Goal: Task Accomplishment & Management: Manage account settings

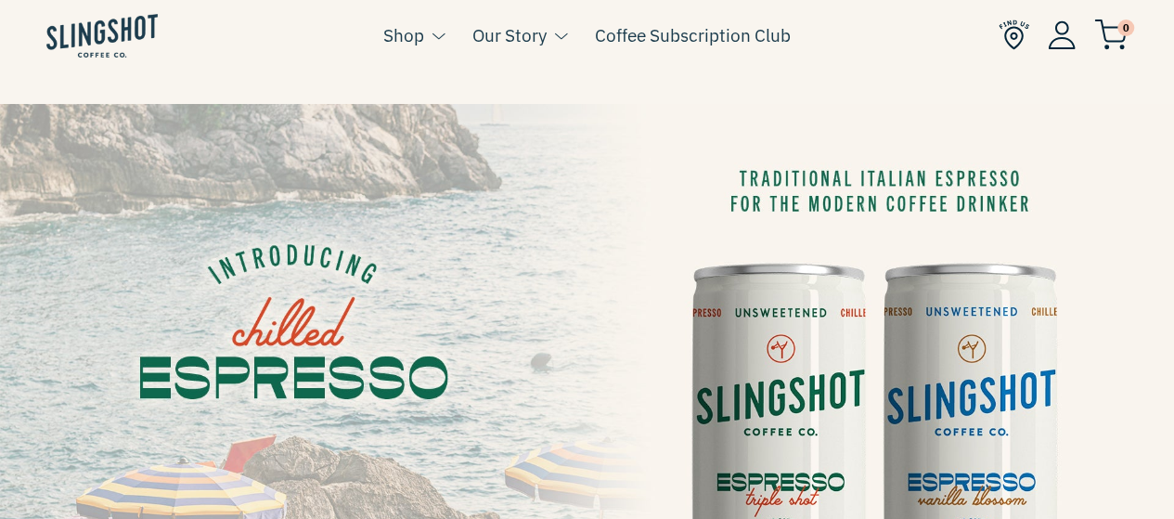
click at [1057, 48] on img at bounding box center [1062, 34] width 28 height 29
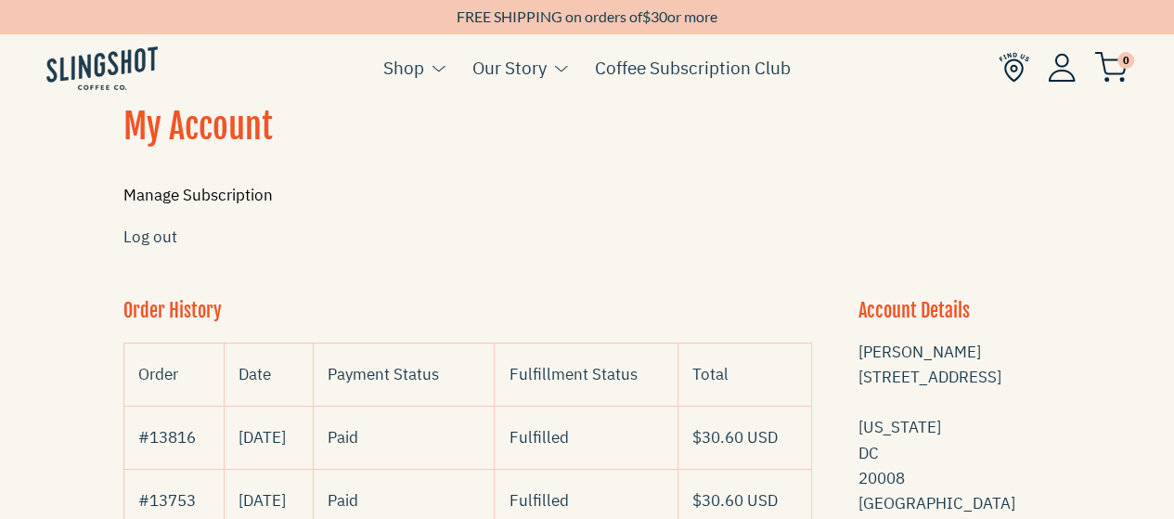
click at [254, 191] on link "Manage Subscription" at bounding box center [197, 195] width 149 height 20
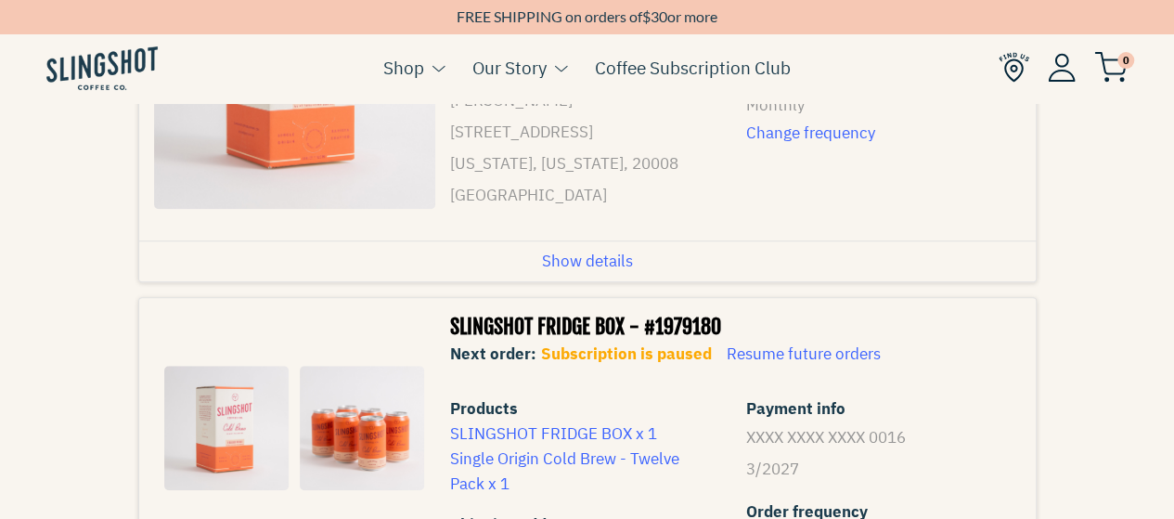
scroll to position [557, 0]
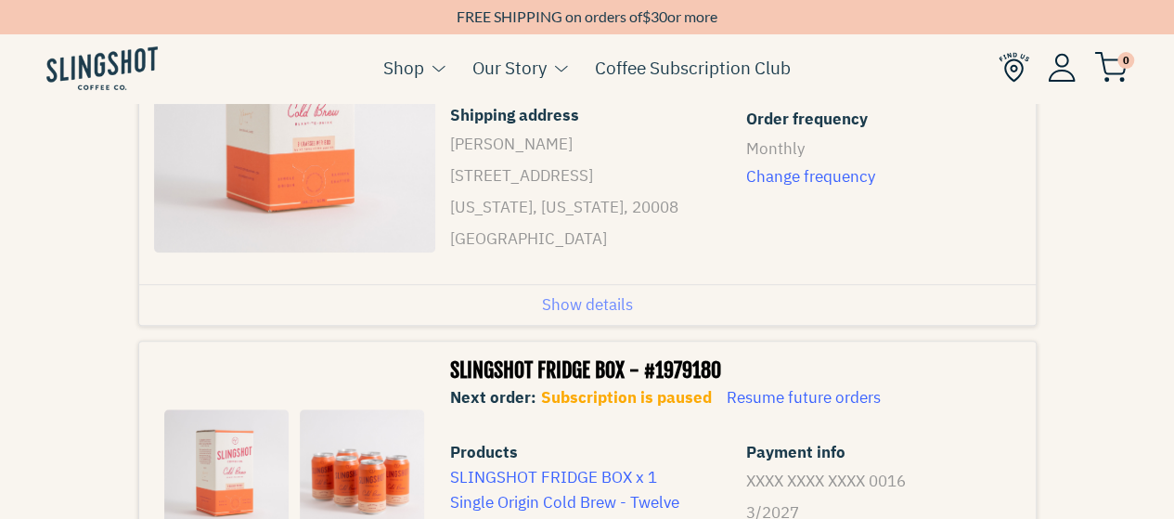
click at [576, 317] on span "Show details" at bounding box center [587, 304] width 91 height 25
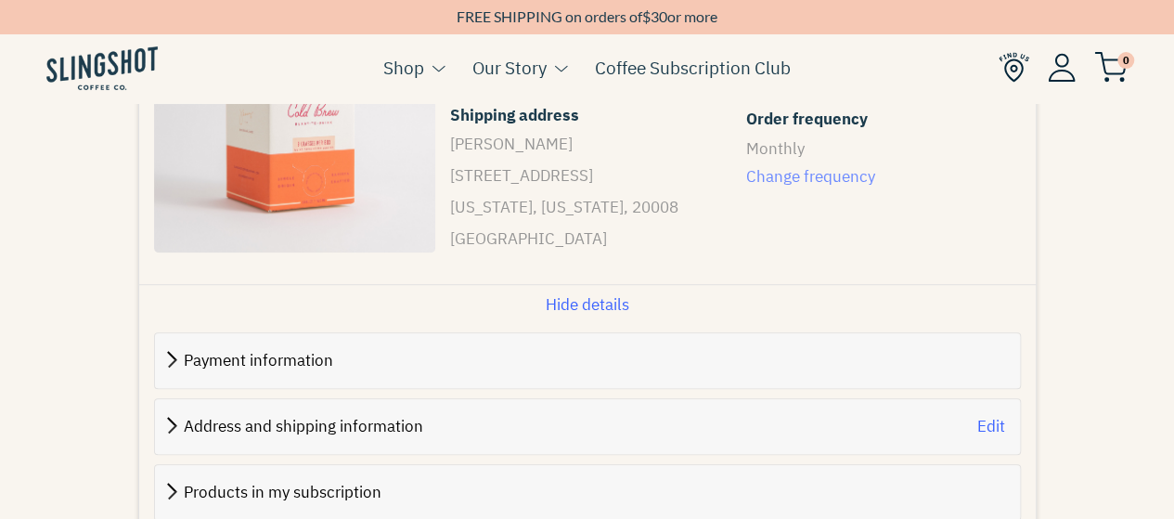
click at [793, 175] on span "Change frequency" at bounding box center [879, 176] width 266 height 25
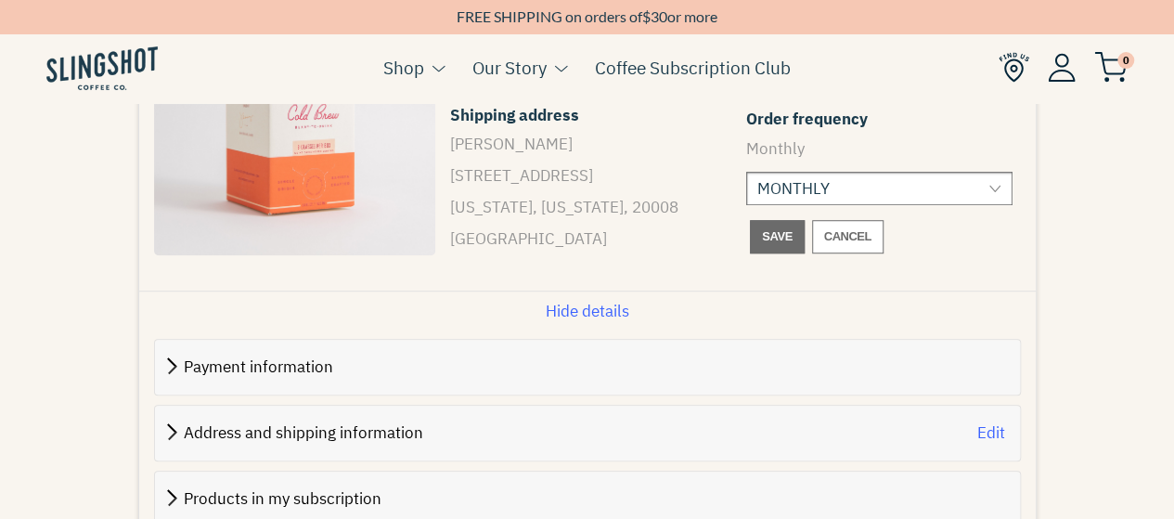
click at [793, 194] on select "MONTHLY EVERY TWO WEEKS" at bounding box center [879, 188] width 266 height 33
click at [800, 183] on select "MONTHLY EVERY TWO WEEKS" at bounding box center [879, 188] width 266 height 33
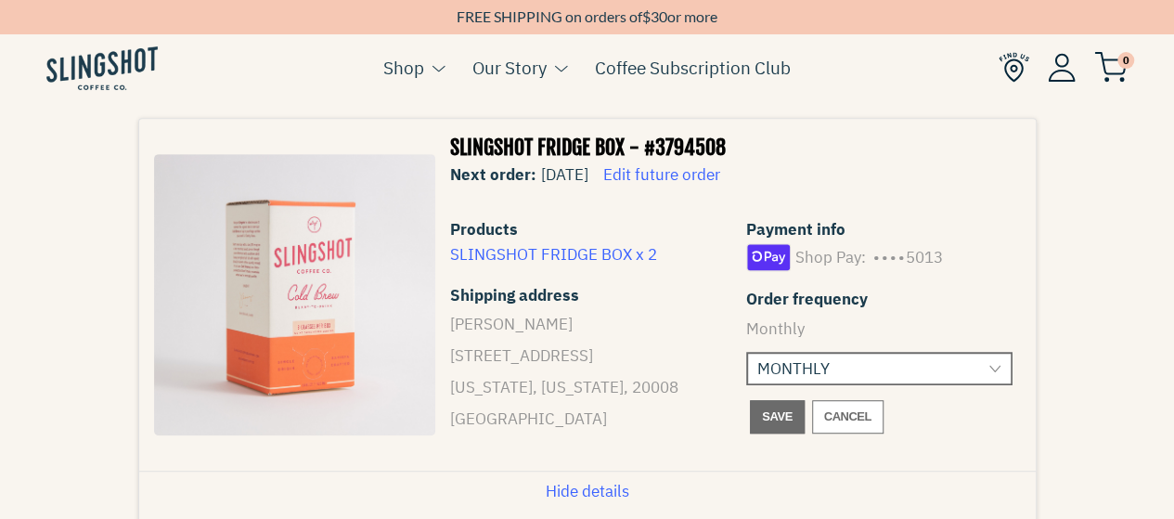
scroll to position [371, 0]
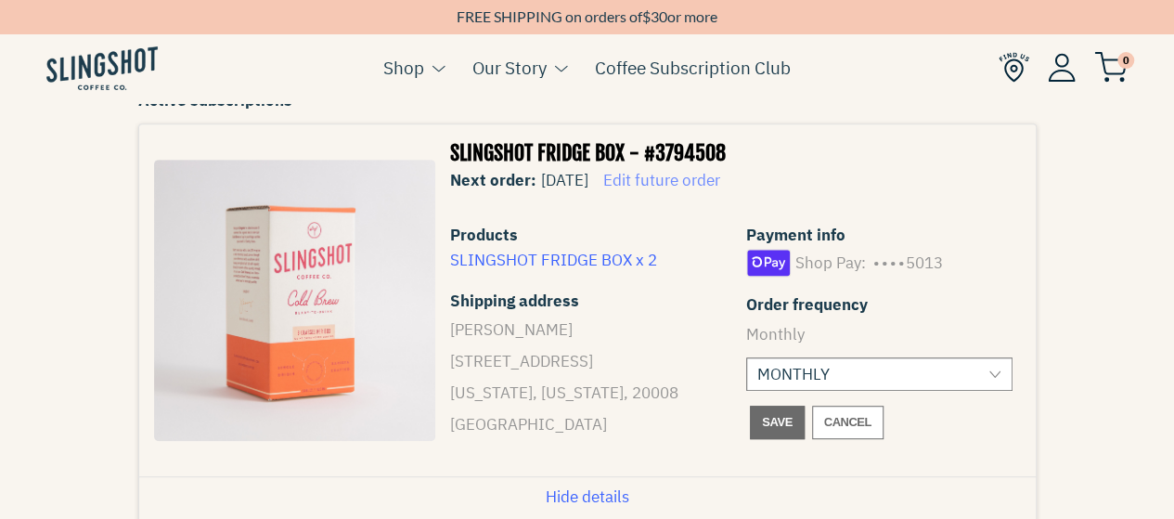
click at [705, 179] on span "Edit future order" at bounding box center [661, 180] width 117 height 20
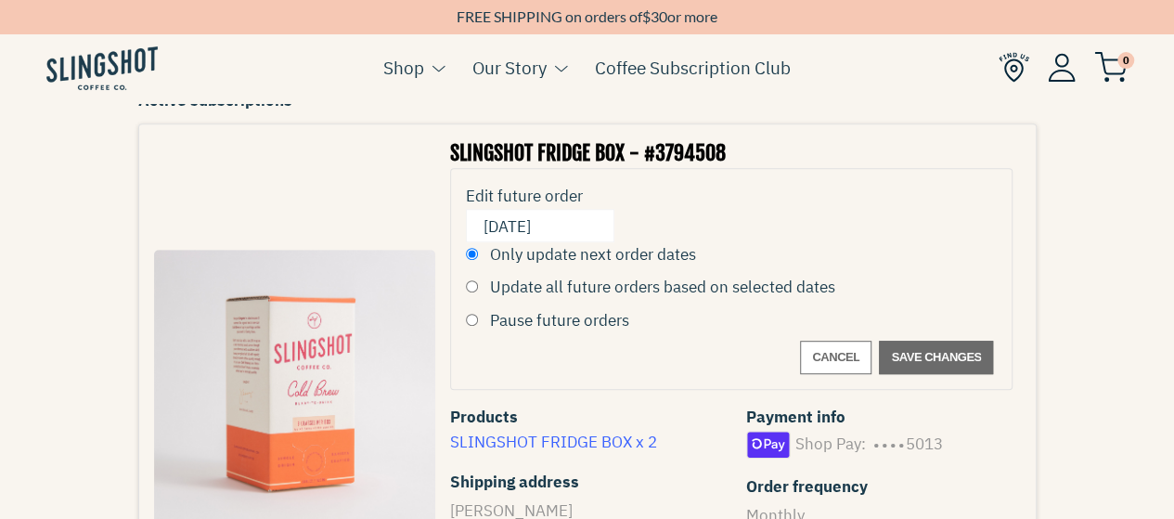
click at [570, 321] on label "Pause future orders" at bounding box center [559, 320] width 139 height 25
click at [478, 321] on input "Pause future orders" at bounding box center [472, 320] width 12 height 12
radio input "true"
radio input "false"
click at [930, 361] on span "Save changes" at bounding box center [936, 357] width 90 height 22
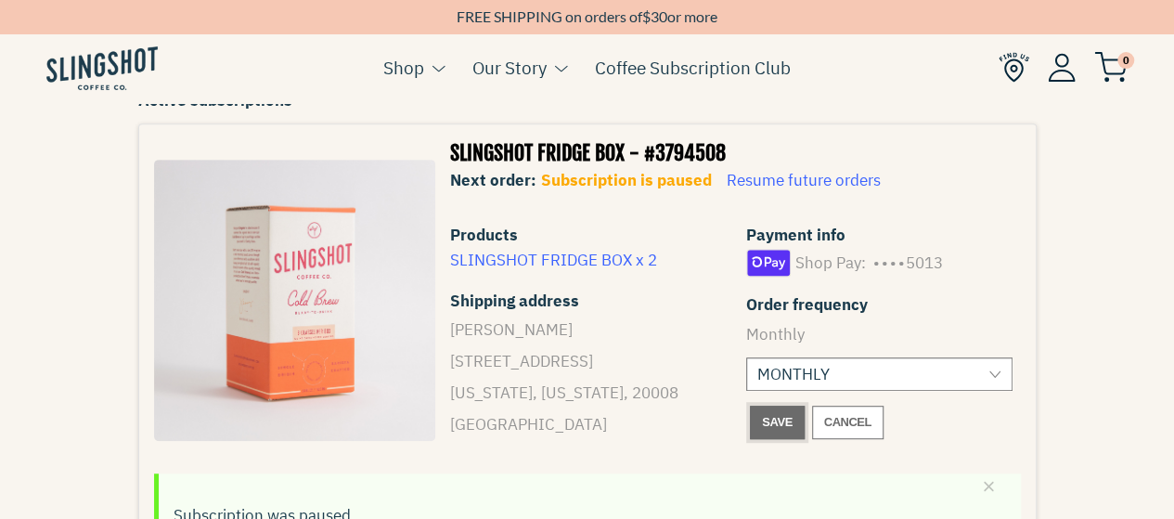
drag, startPoint x: 757, startPoint y: 418, endPoint x: 769, endPoint y: 405, distance: 17.1
click at [757, 417] on button "Save" at bounding box center [777, 422] width 54 height 33
